Goal: Book appointment/travel/reservation

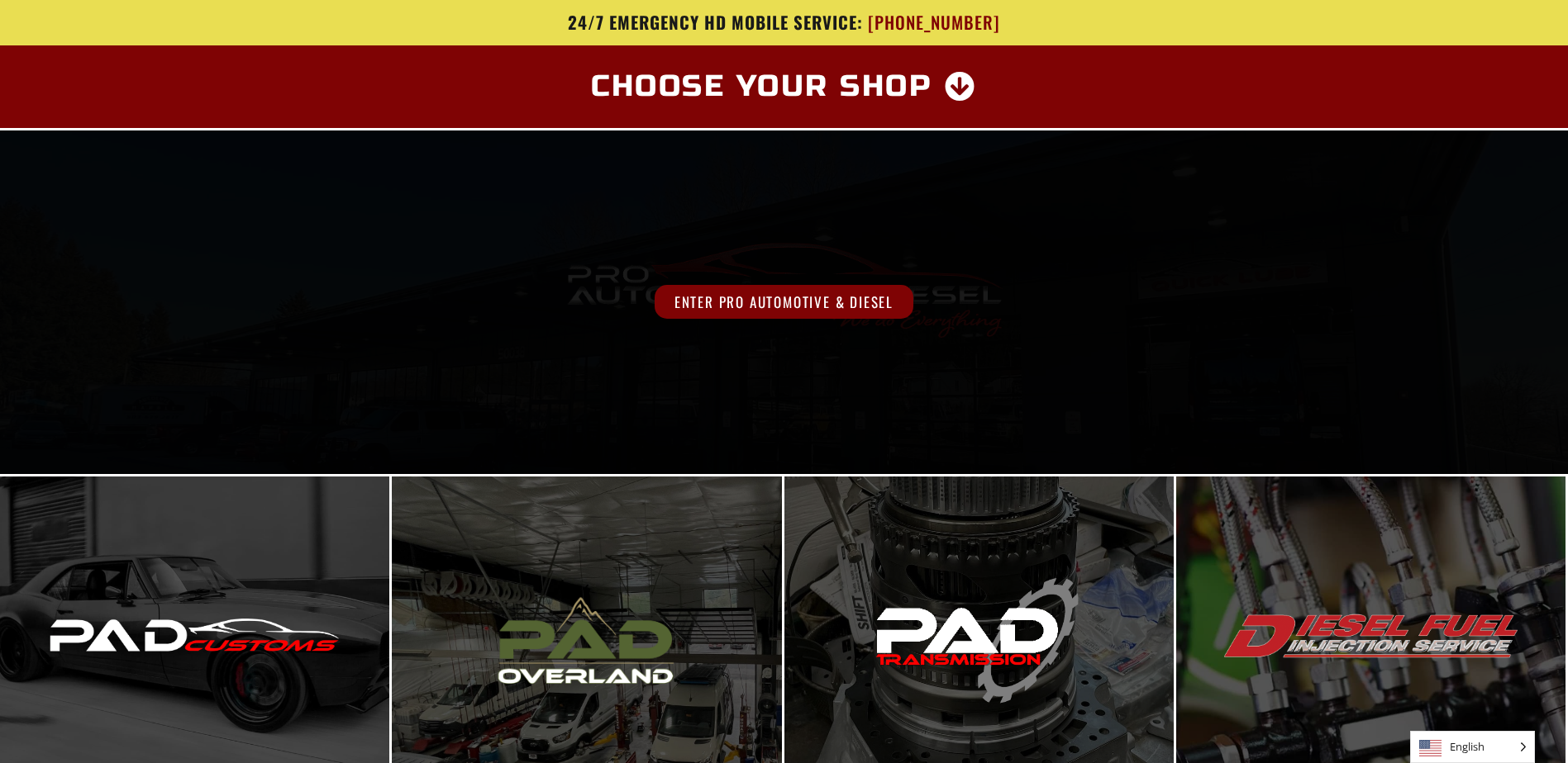
scroll to position [138, 0]
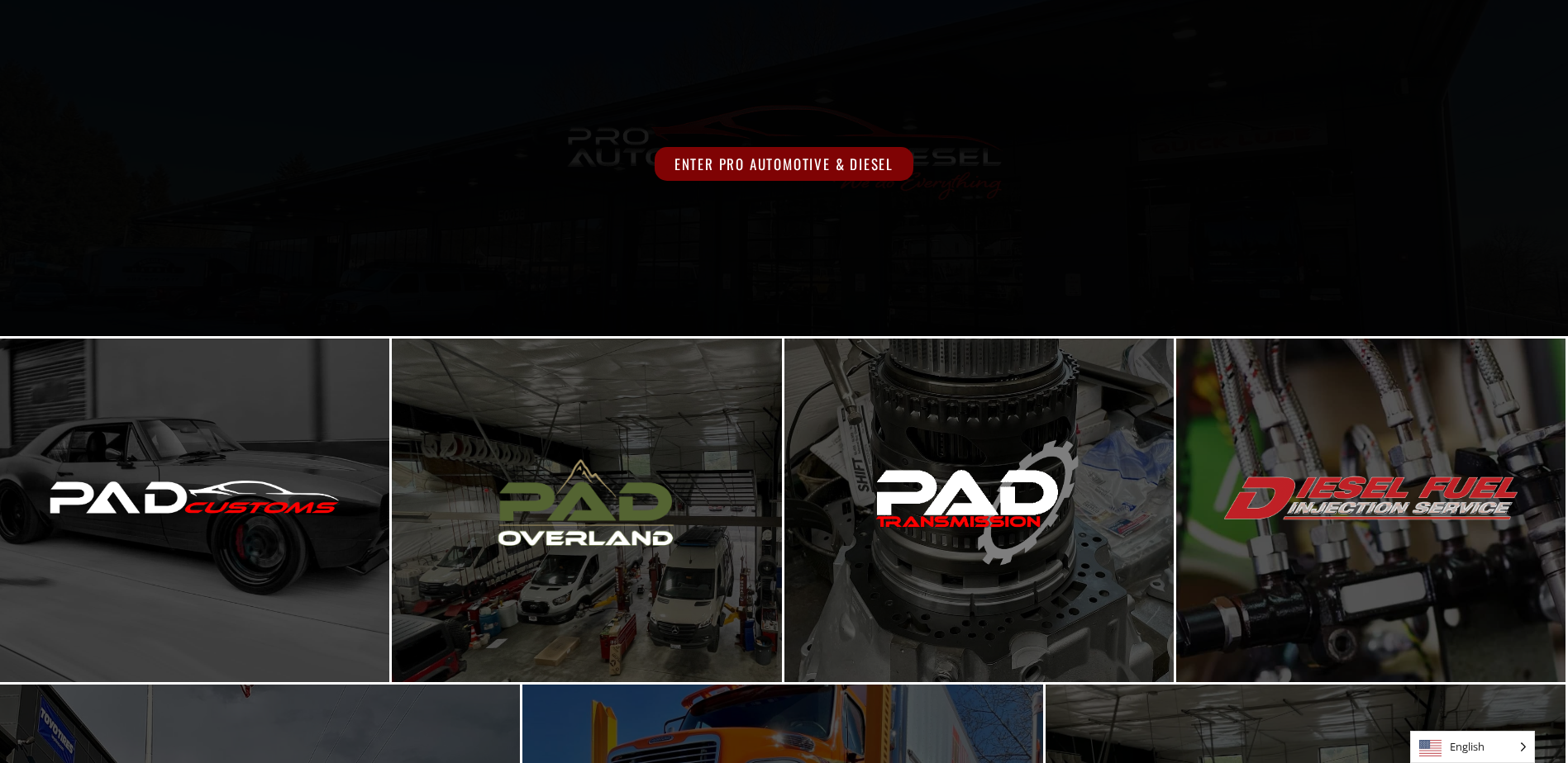
click at [799, 157] on span "Enter Pro Automotive & Diesel" at bounding box center [784, 164] width 258 height 34
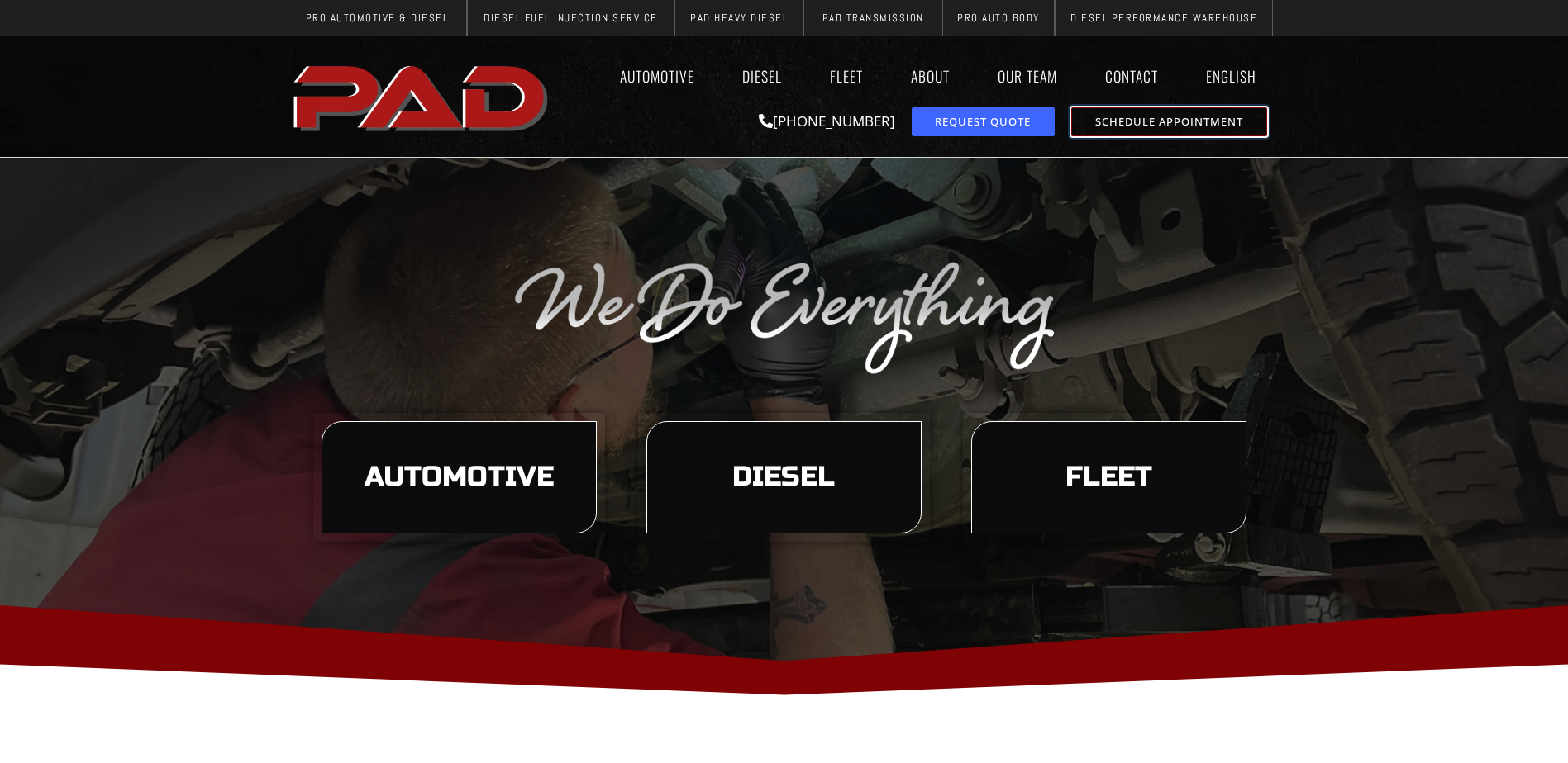
click at [1169, 117] on span "Schedule Appointment" at bounding box center [1169, 121] width 148 height 11
